Goal: Task Accomplishment & Management: Manage account settings

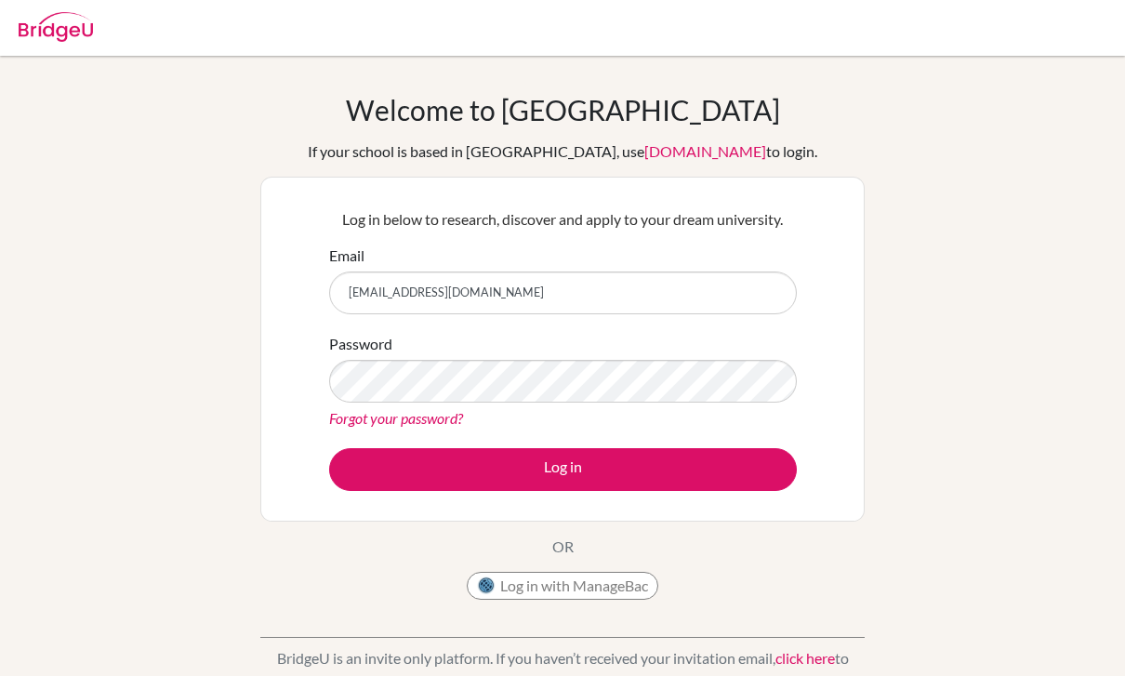
type input "[EMAIL_ADDRESS][DOMAIN_NAME]"
click at [113, 533] on div "Welcome to BridgeU If your school is based in China, use app.bridge-u.com.cn to…" at bounding box center [562, 397] width 1125 height 608
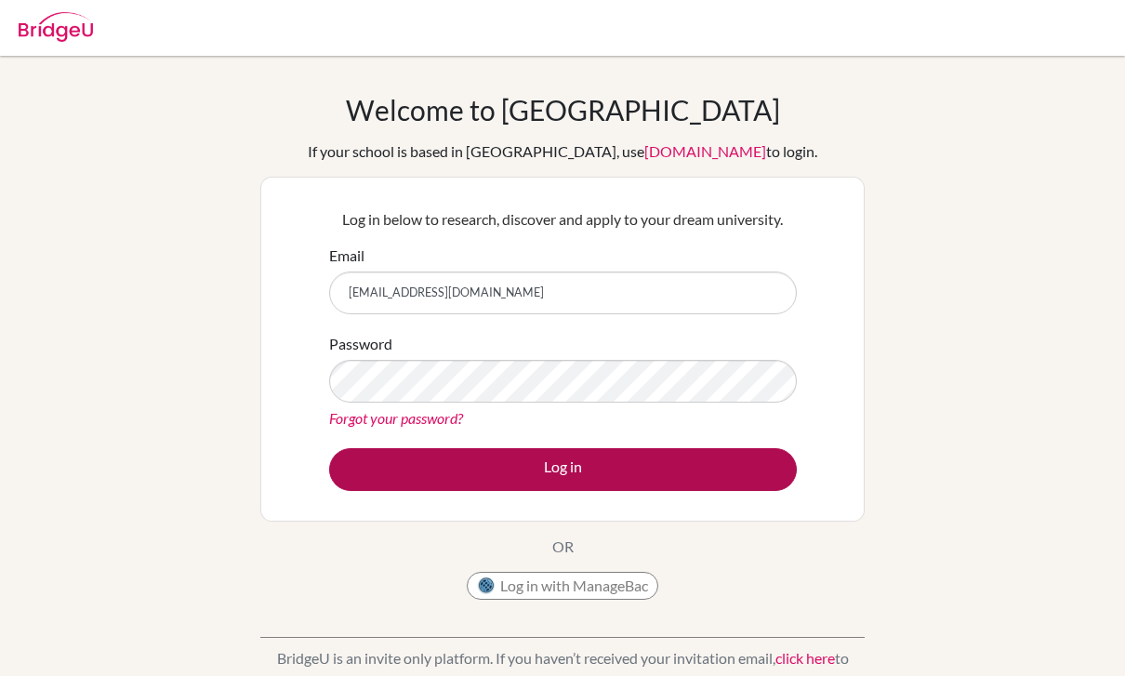
click at [367, 469] on button "Log in" at bounding box center [562, 469] width 467 height 43
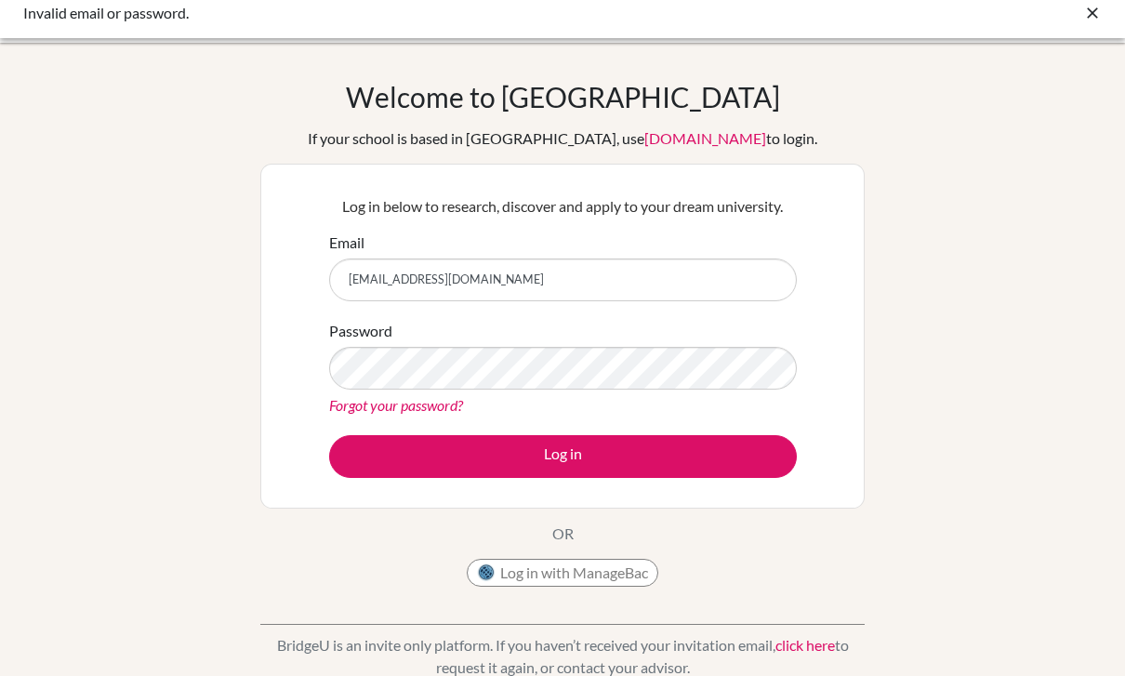
scroll to position [14, 0]
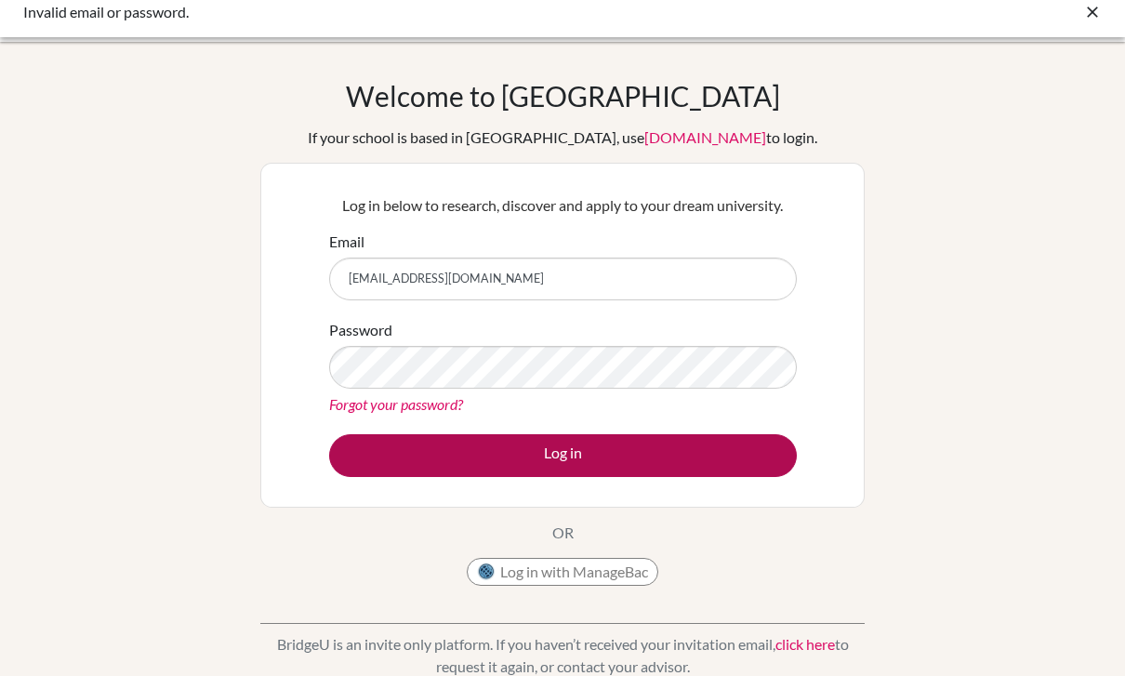
click at [375, 471] on button "Log in" at bounding box center [562, 455] width 467 height 43
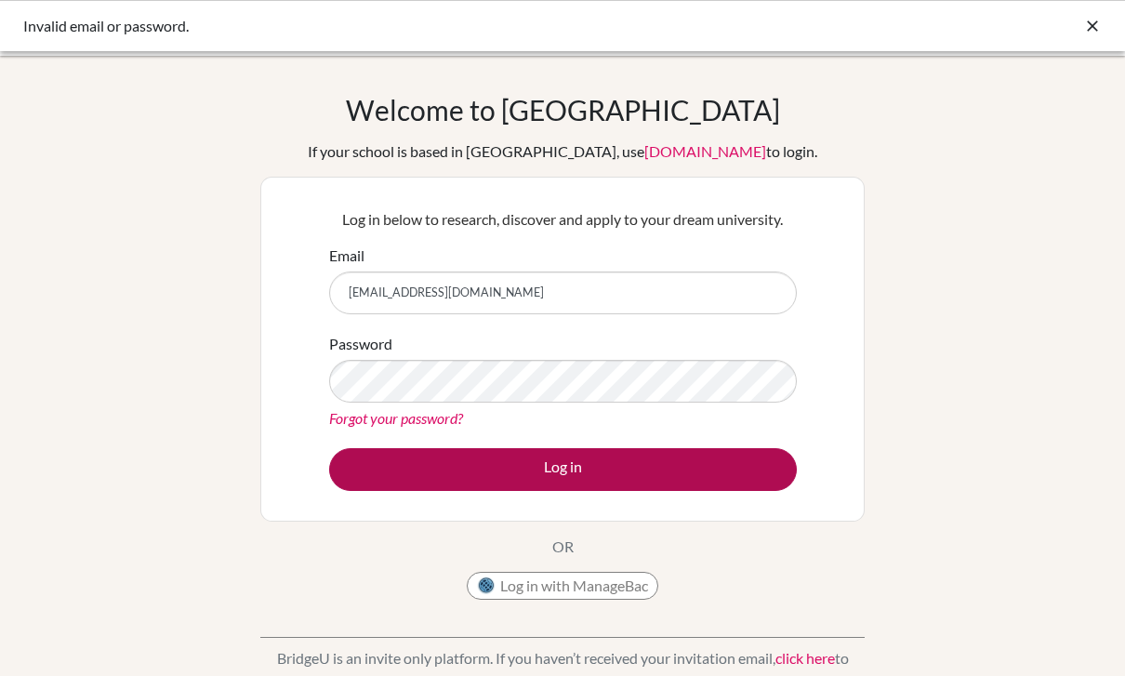
click at [381, 463] on button "Log in" at bounding box center [562, 469] width 467 height 43
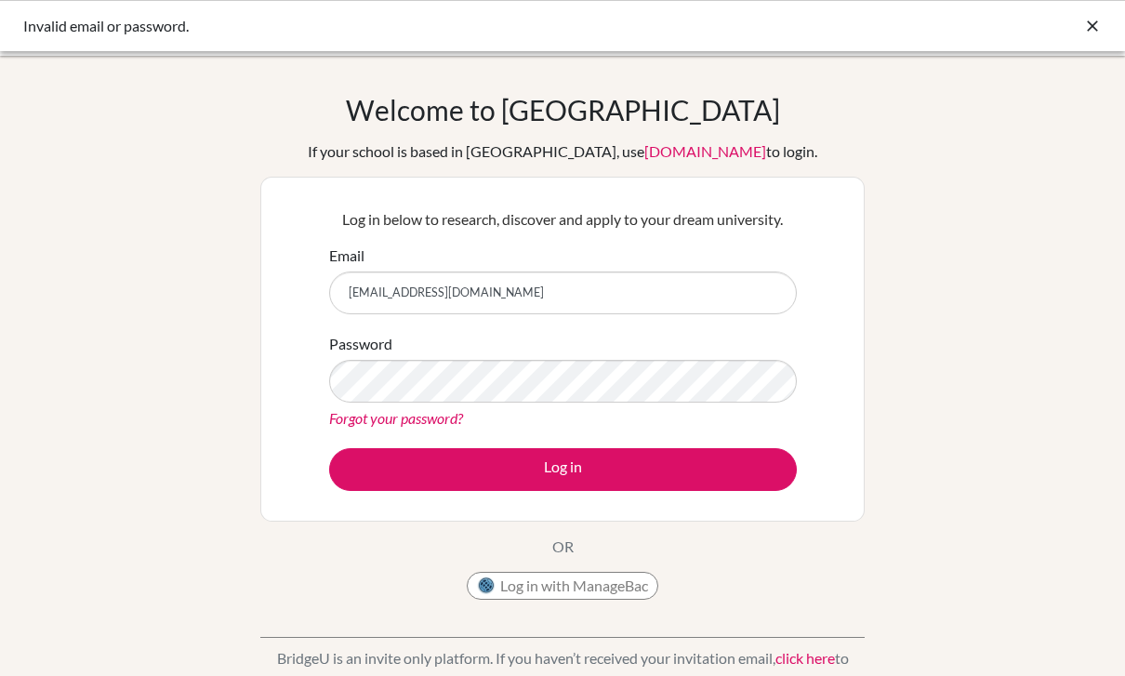
click at [436, 423] on link "Forgot your password?" at bounding box center [396, 418] width 134 height 18
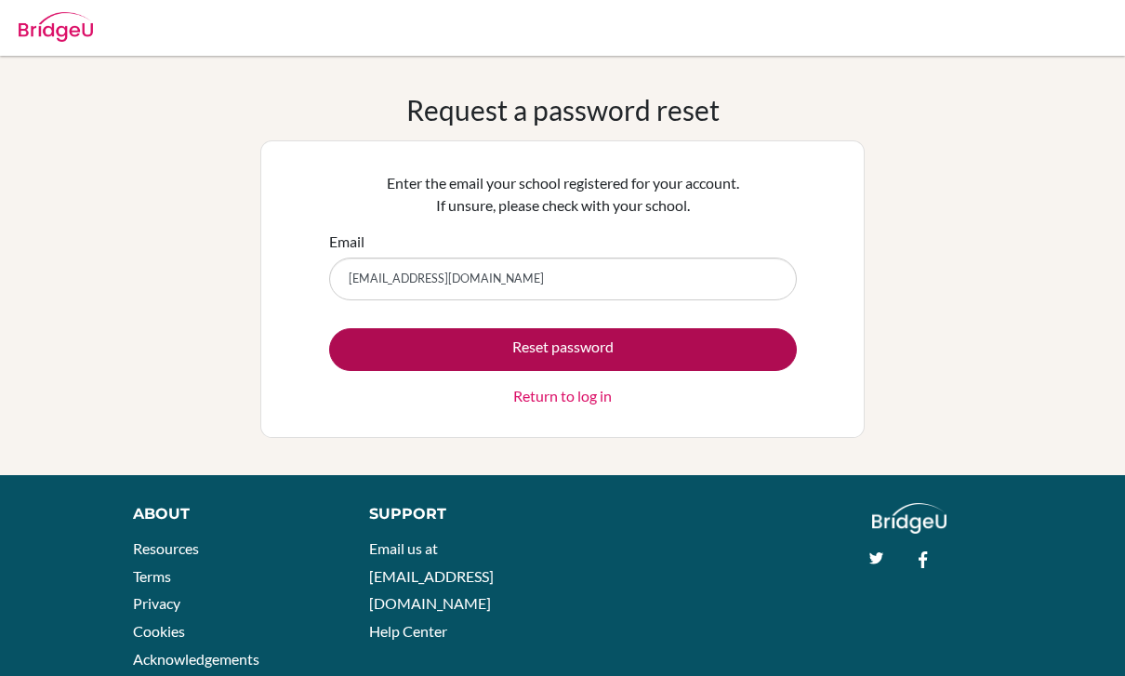
type input "[EMAIL_ADDRESS][DOMAIN_NAME]"
click at [749, 347] on button "Reset password" at bounding box center [562, 349] width 467 height 43
